Goal: Task Accomplishment & Management: Use online tool/utility

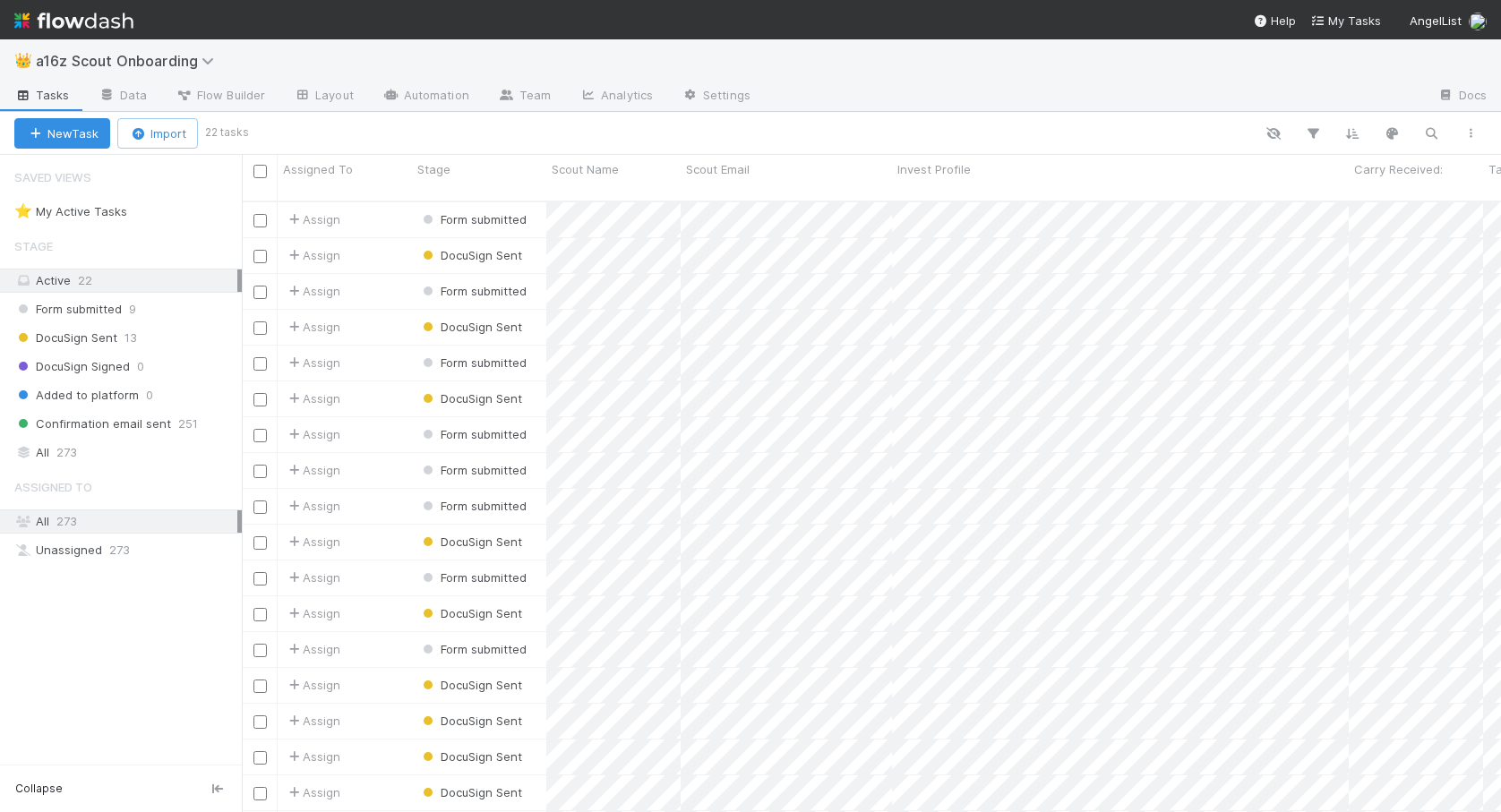
scroll to position [0, 1]
click at [250, 210] on div at bounding box center [260, 220] width 22 height 20
click at [257, 214] on input "checkbox" at bounding box center [260, 221] width 14 height 14
click at [316, 135] on icon "button" at bounding box center [307, 134] width 18 height 12
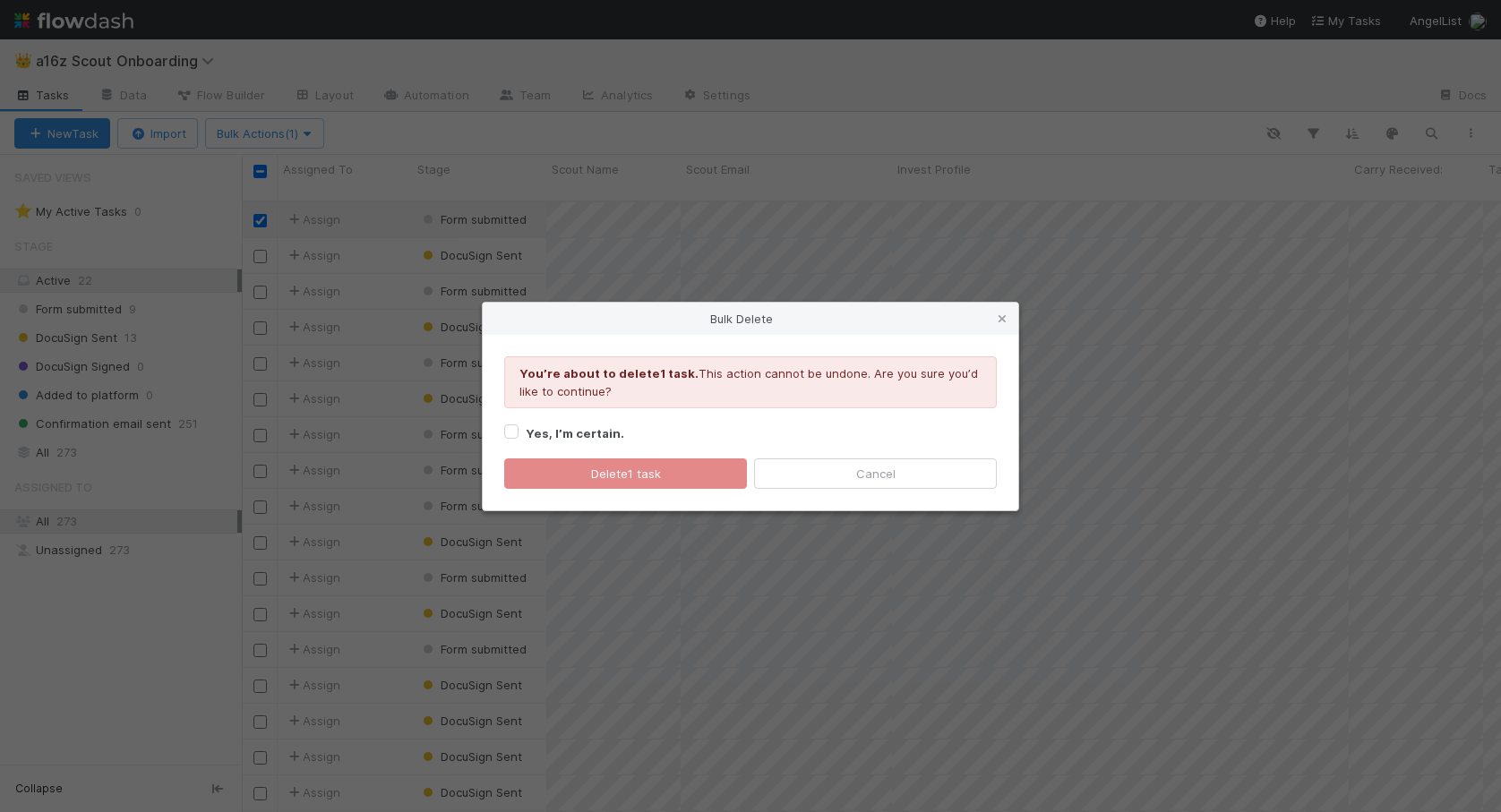
click at [557, 428] on strong "Yes, I’m certain." at bounding box center [575, 432] width 98 height 15
click at [518, 428] on input "Yes, I’m certain." at bounding box center [511, 431] width 15 height 16
checkbox input "true"
click at [555, 482] on button "Delete 1 task" at bounding box center [625, 473] width 242 height 30
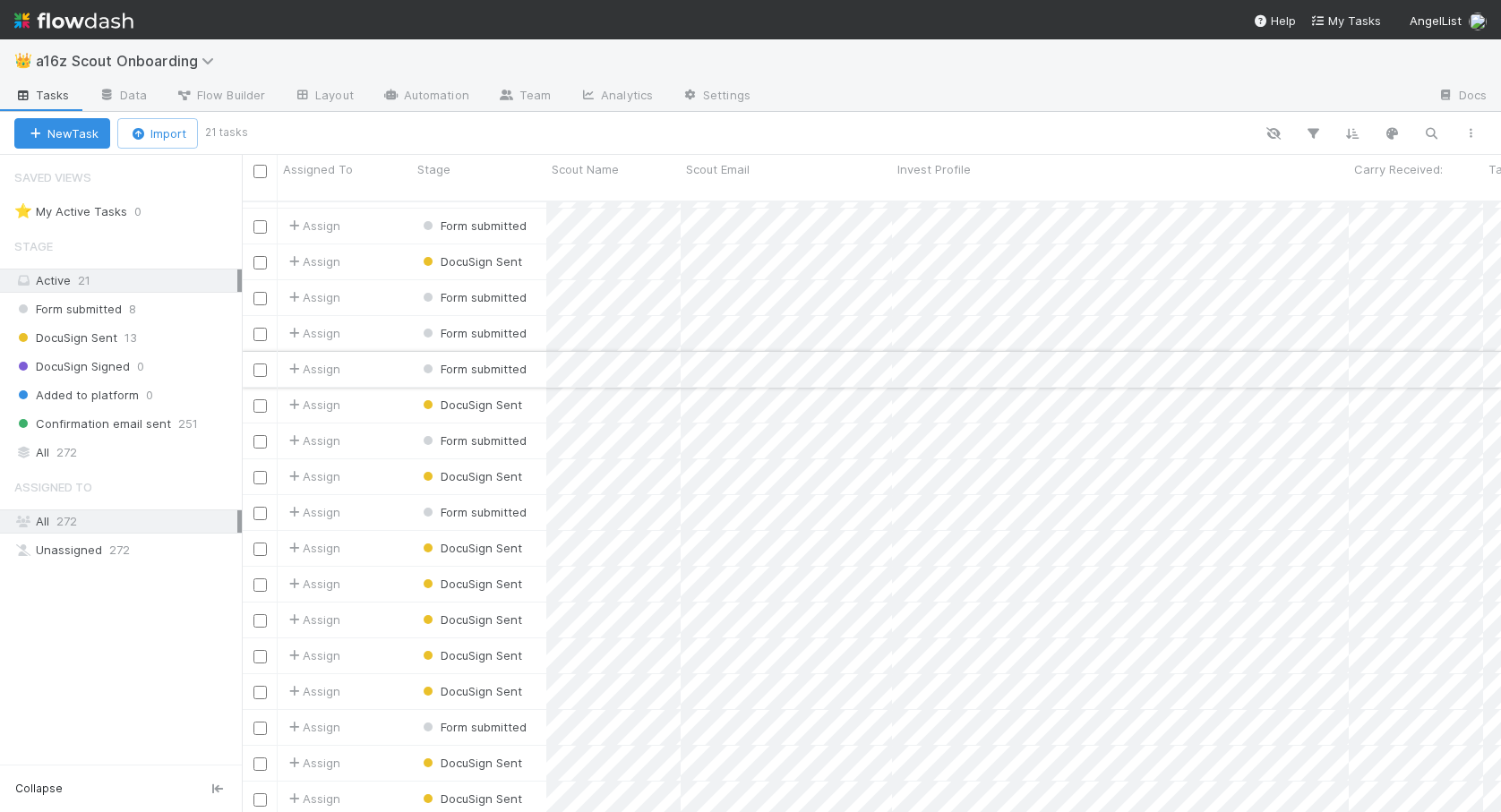
scroll to position [128, 0]
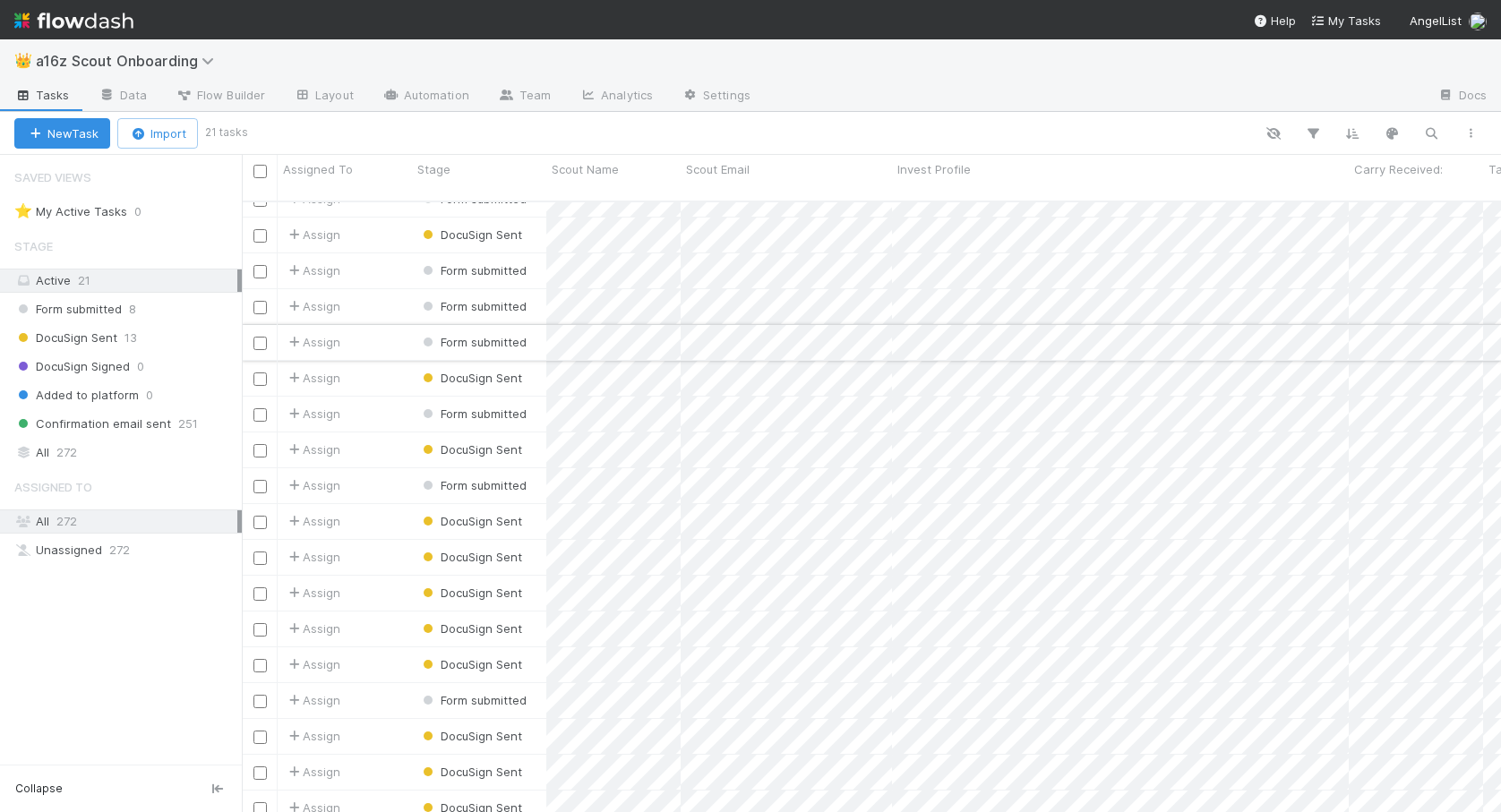
click at [385, 336] on div "Assign" at bounding box center [344, 342] width 134 height 35
